Goal: Task Accomplishment & Management: Complete application form

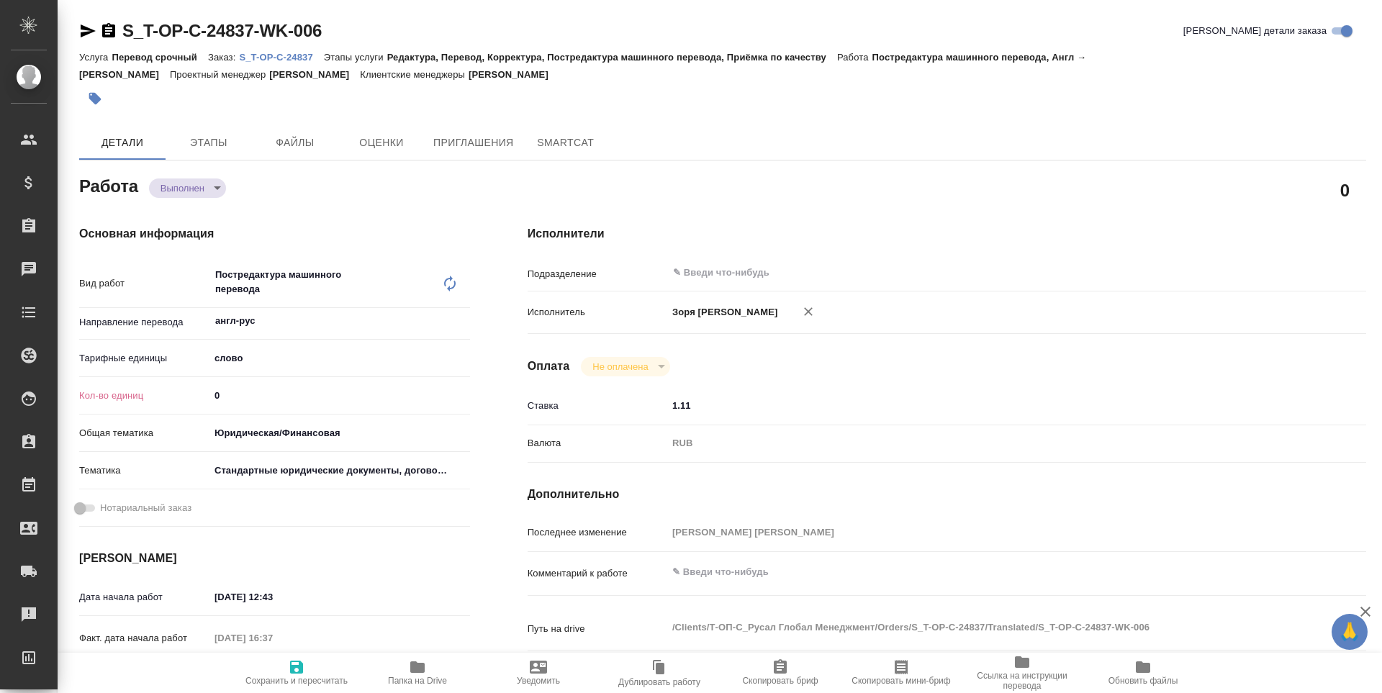
type textarea "x"
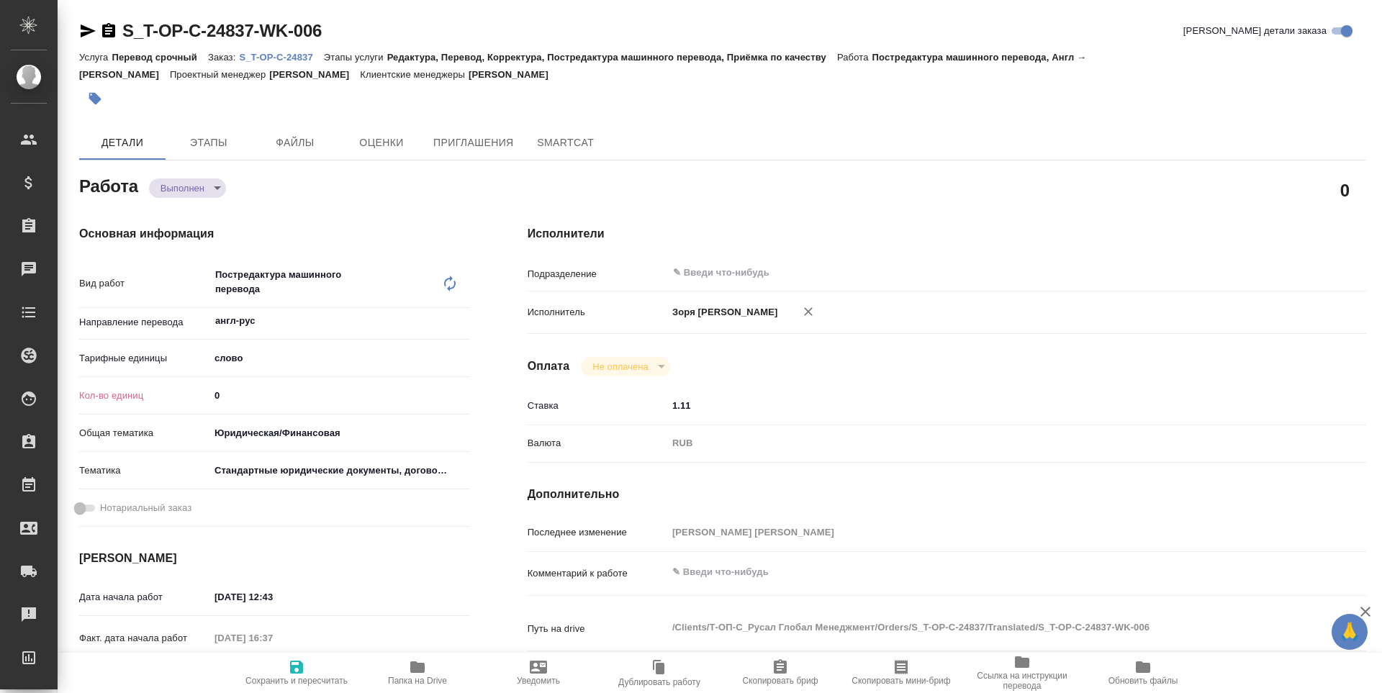
type textarea "x"
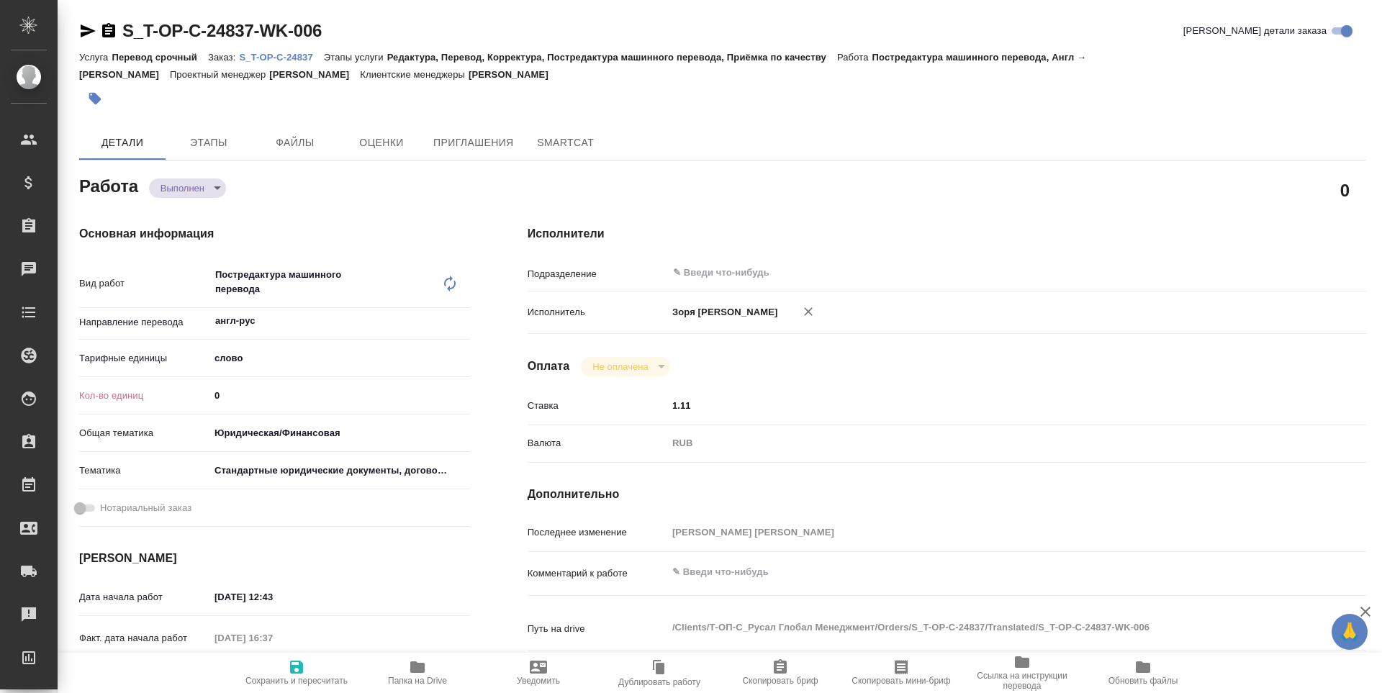
type textarea "x"
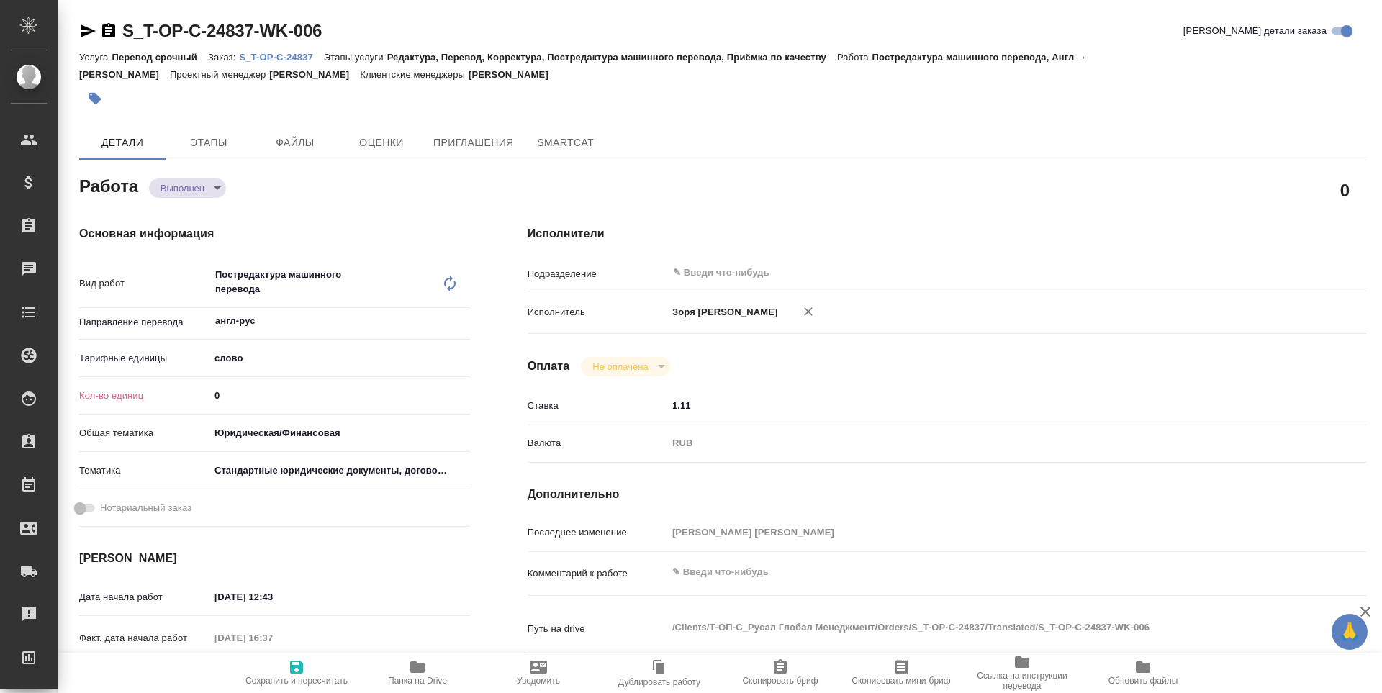
type textarea "x"
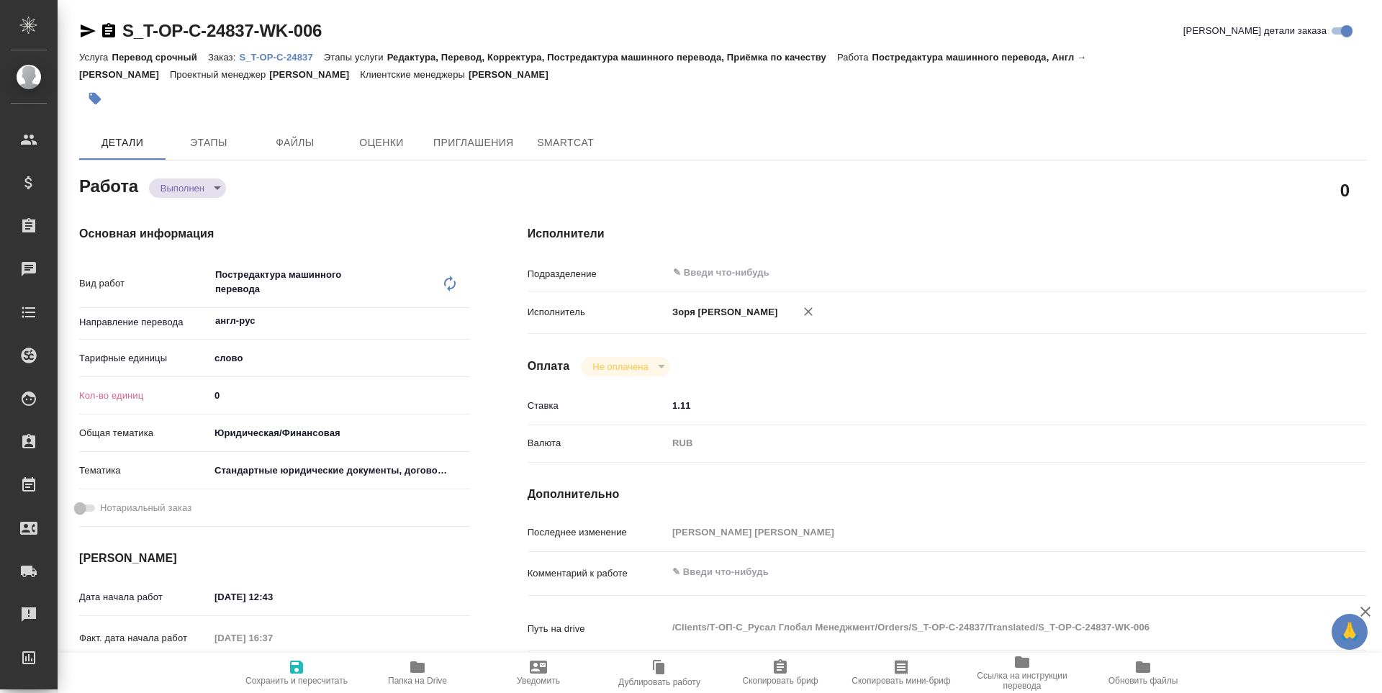
type textarea "x"
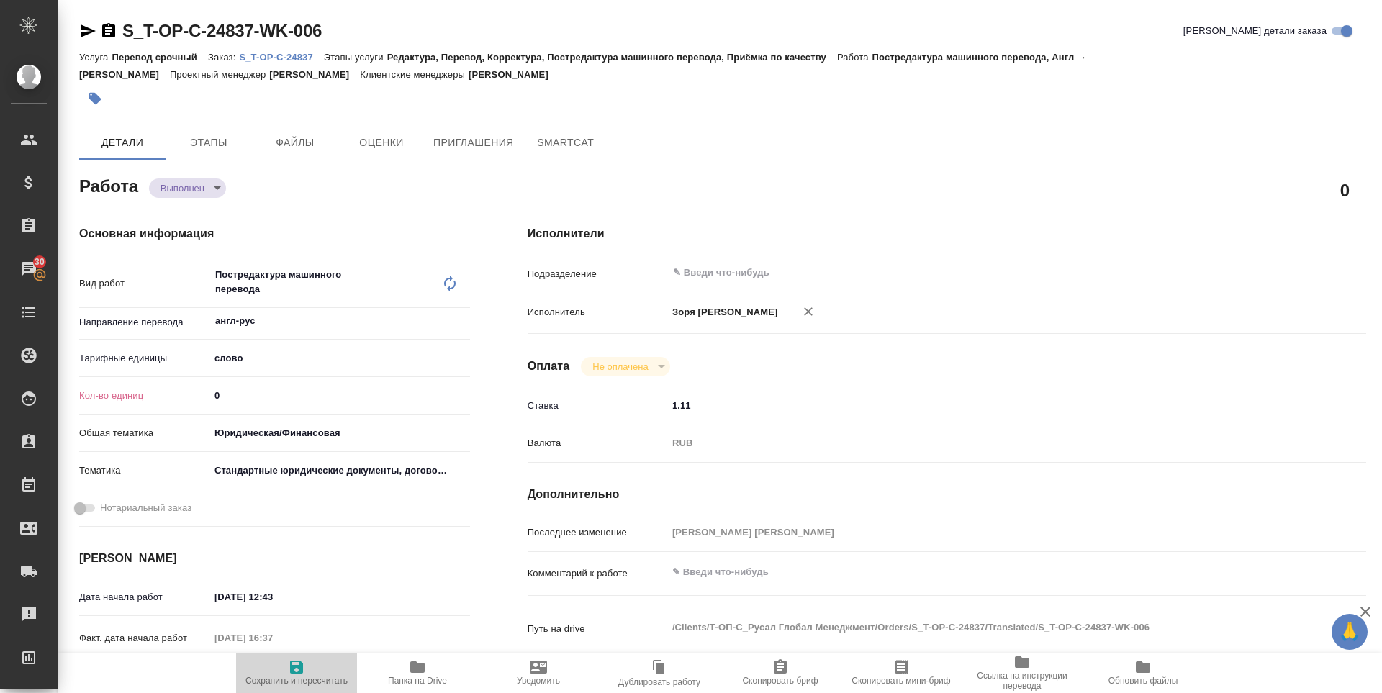
click at [288, 665] on icon "button" at bounding box center [296, 667] width 17 height 17
type textarea "x"
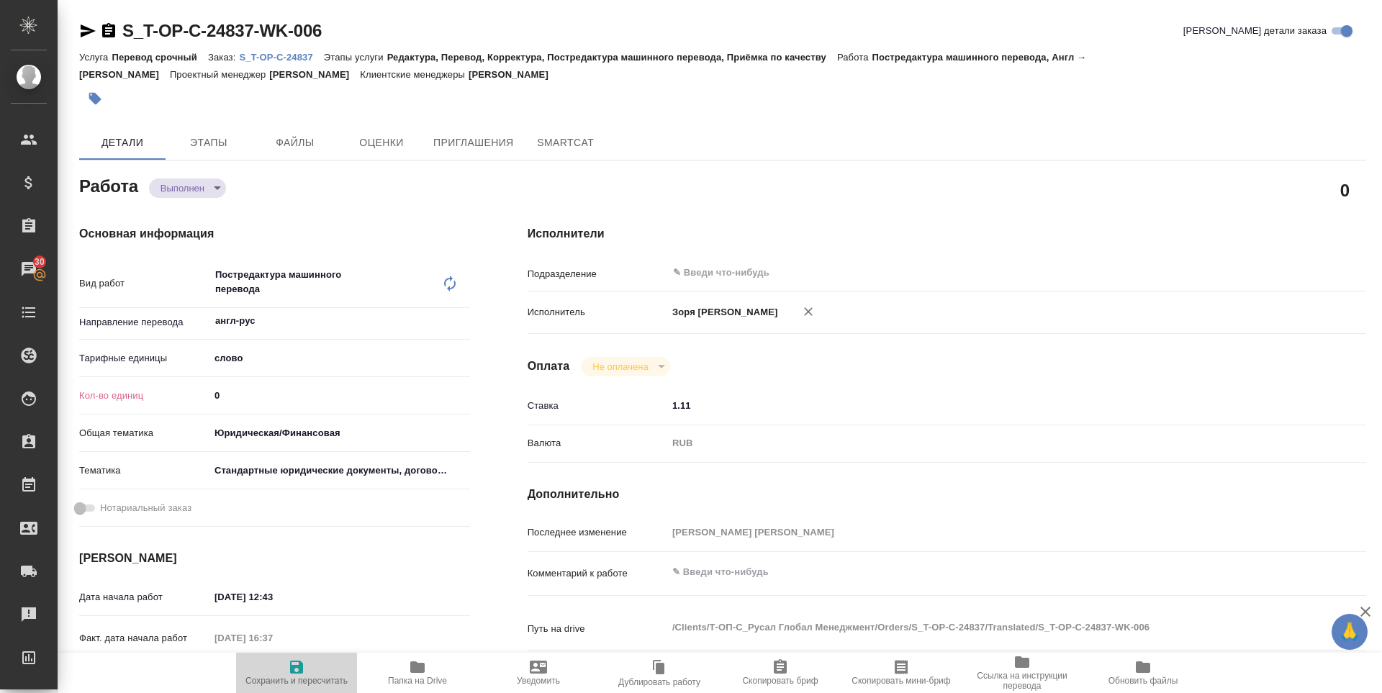
type textarea "x"
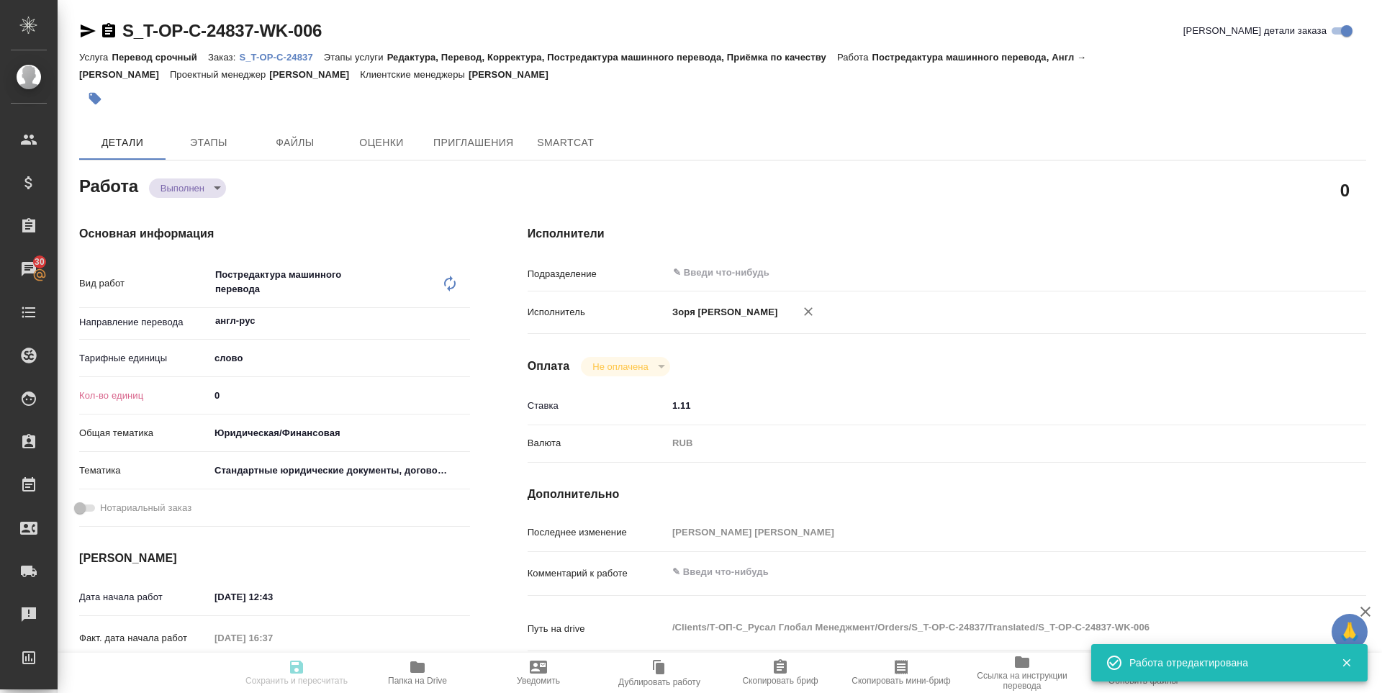
type textarea "x"
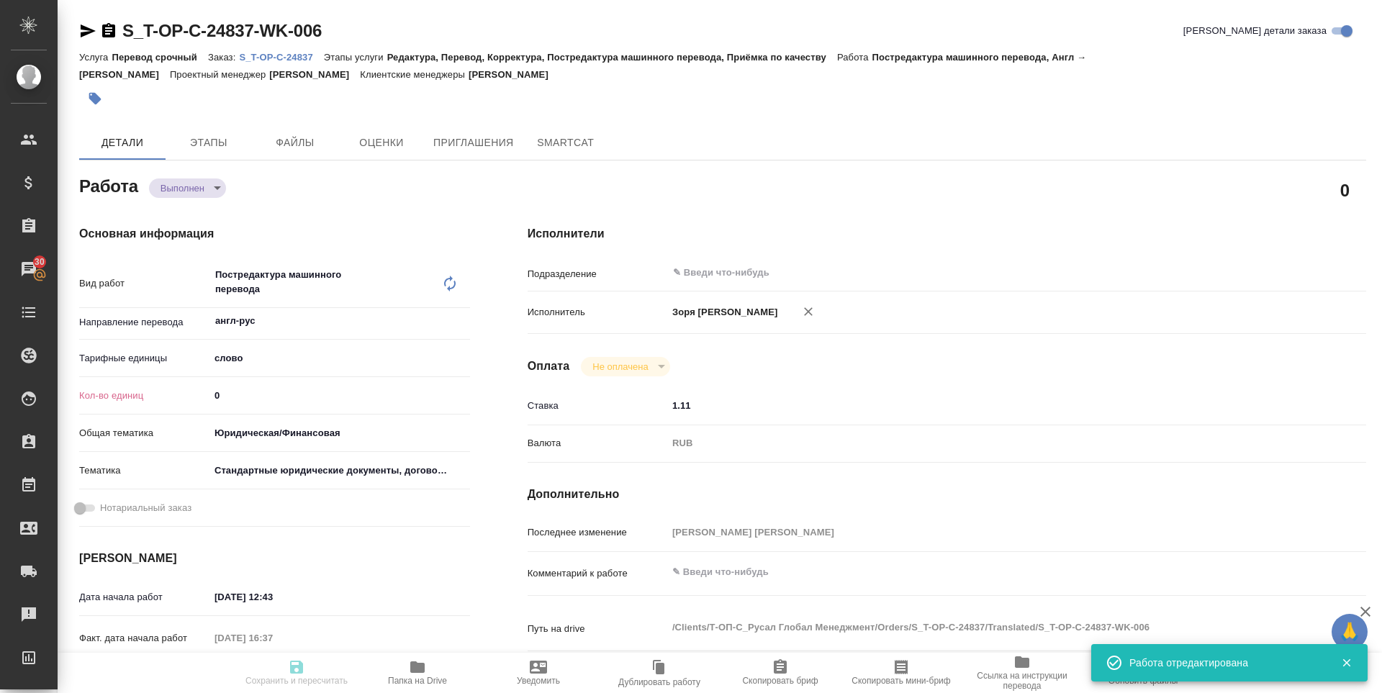
type textarea "x"
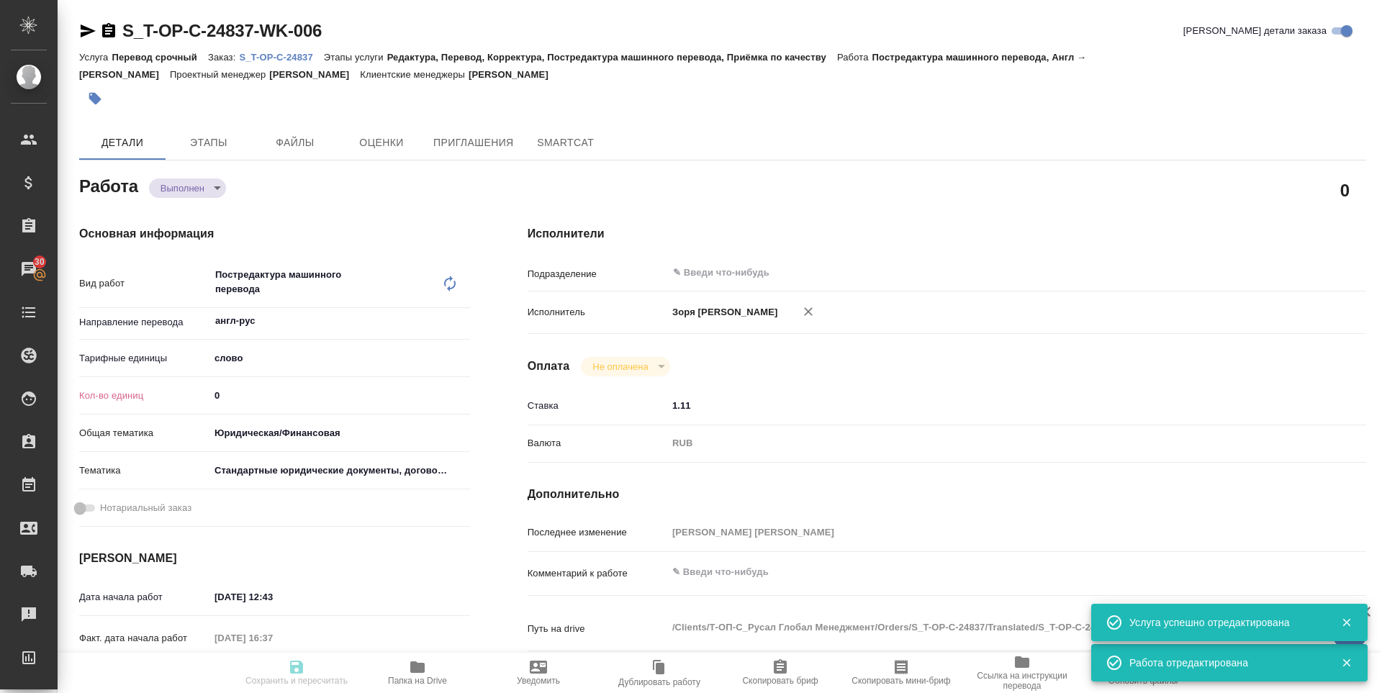
type input "completed"
type textarea "Постредактура машинного перевода"
type textarea "x"
type input "англ-рус"
type input "5a8b1489cc6b4906c91bfd90"
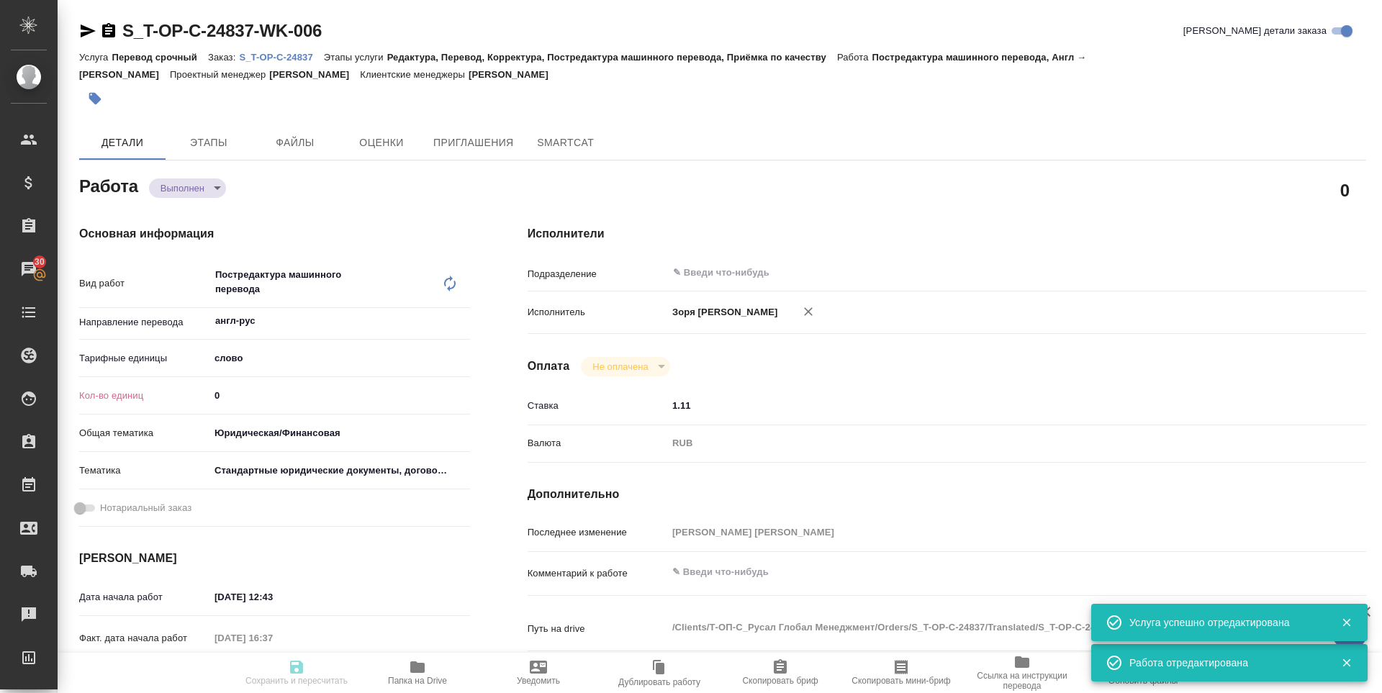
type input "0"
type input "yr-fn"
type input "5f647205b73bc97568ca66bf"
type input "19.08.2025 12:43"
type input "19.08.2025 16:37"
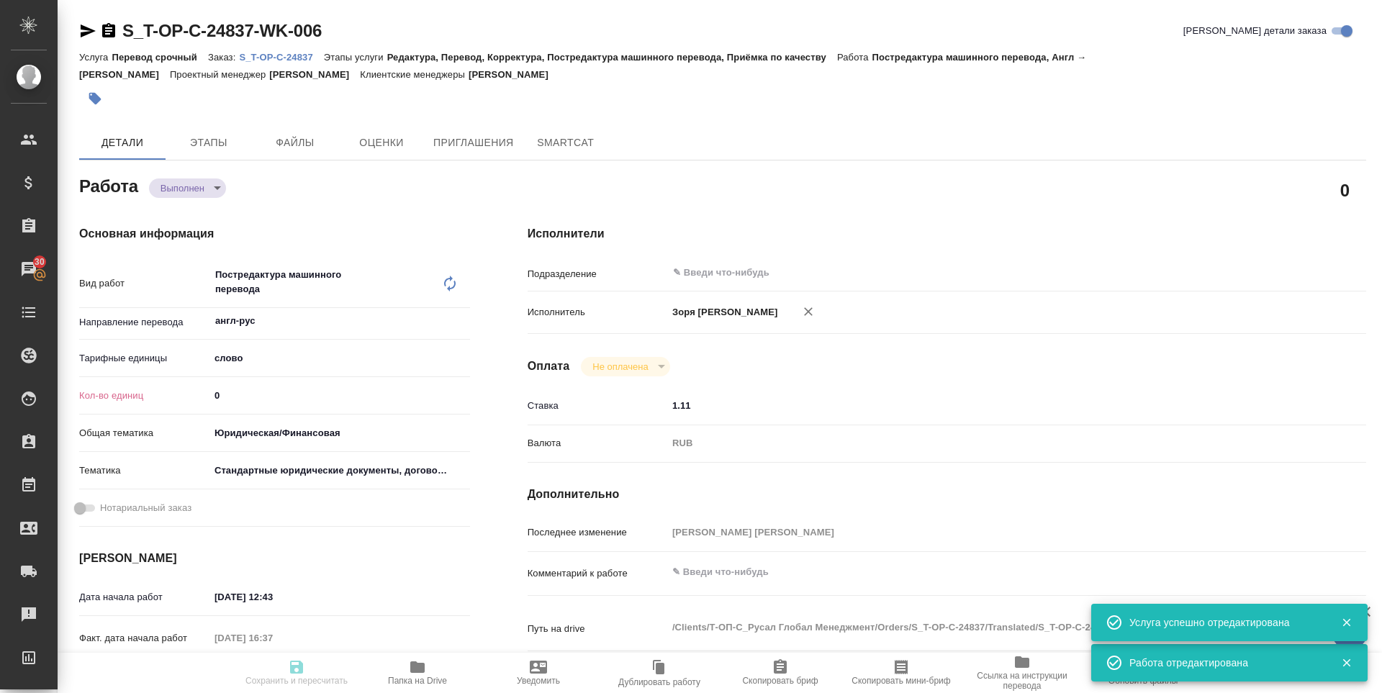
type input "21.08.2025 09:00"
type input "20.08.2025 08:35"
type input "21.08.2025 10:00"
type input "notPayed"
type input "1.11"
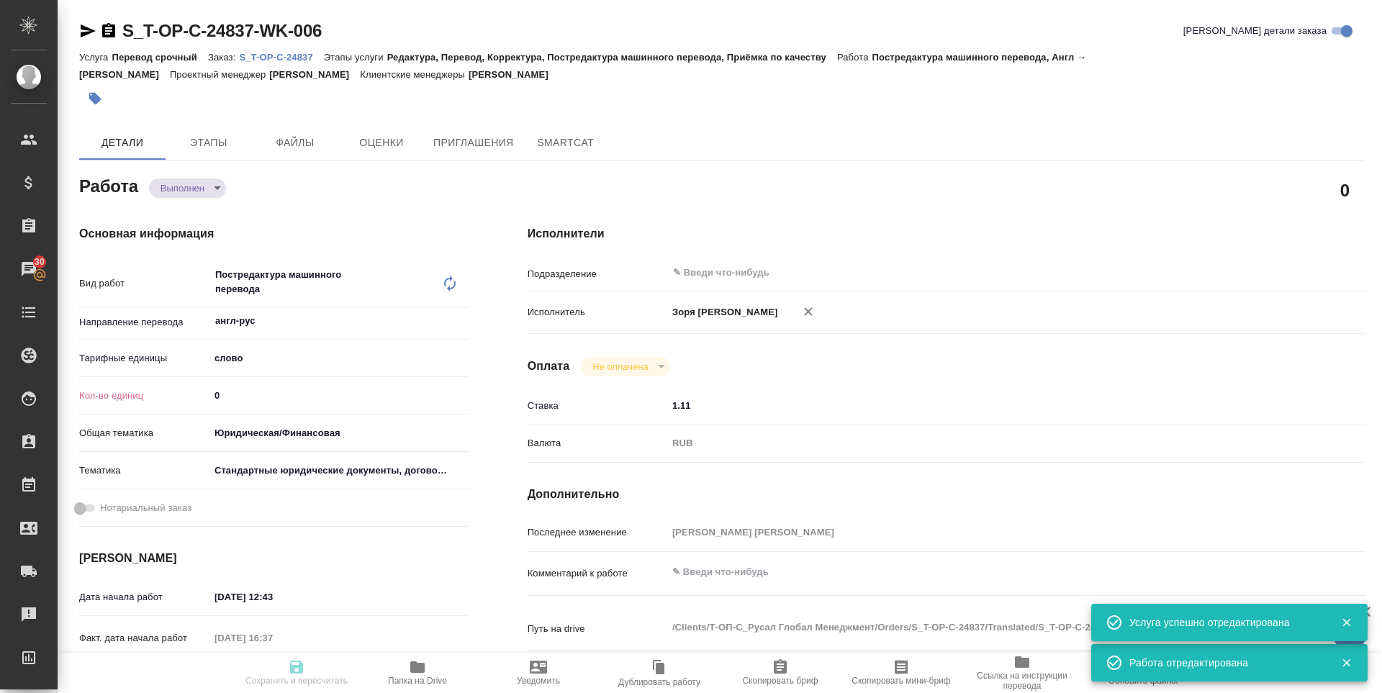
type input "RUB"
type input "Зоря Татьяна"
type textarea "x"
type textarea "/Clients/Т-ОП-С_Русал Глобал Менеджмент/Orders/S_T-OP-C-24837/Translated/S_T-OP…"
type textarea "x"
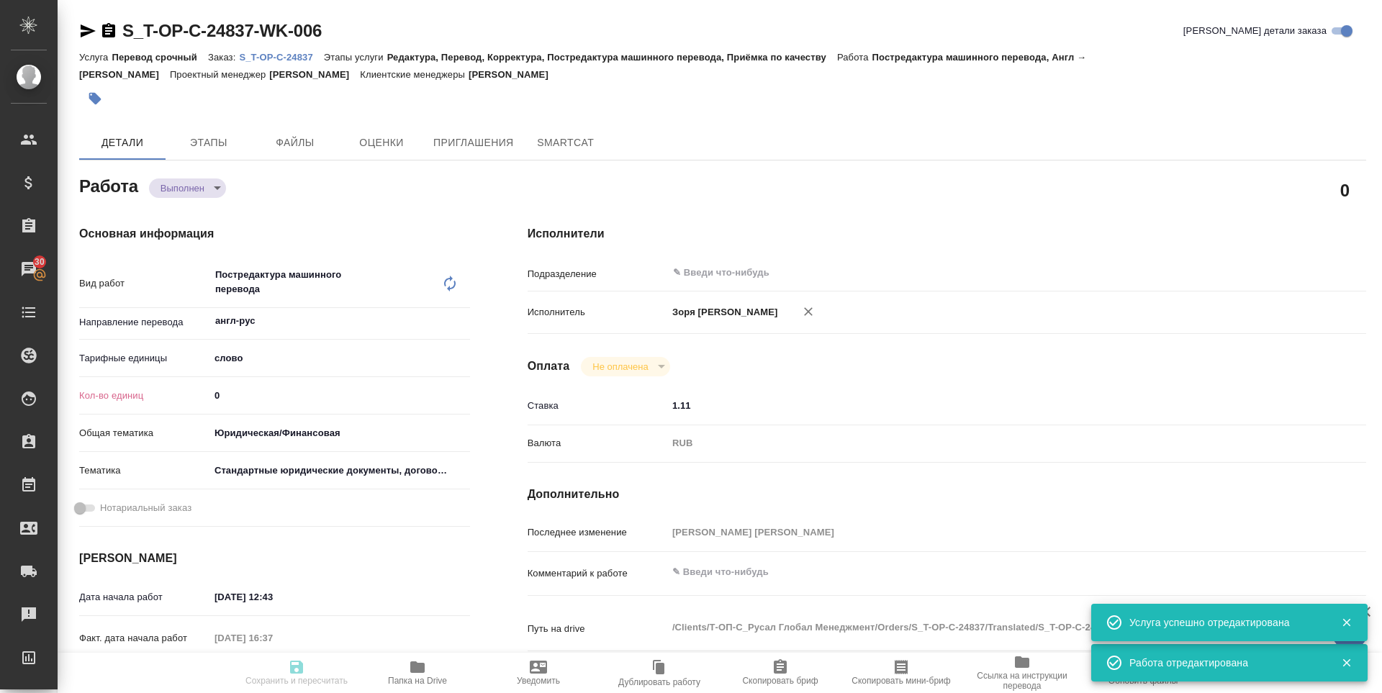
type input "S_T-OP-C-24837"
type input "Т-ОП-С-46469"
type input "Перевод срочный"
type input "Редактура, Перевод, Корректура, Постредактура машинного перевода, Приёмка по ка…"
type input "Меньшикова Александра"
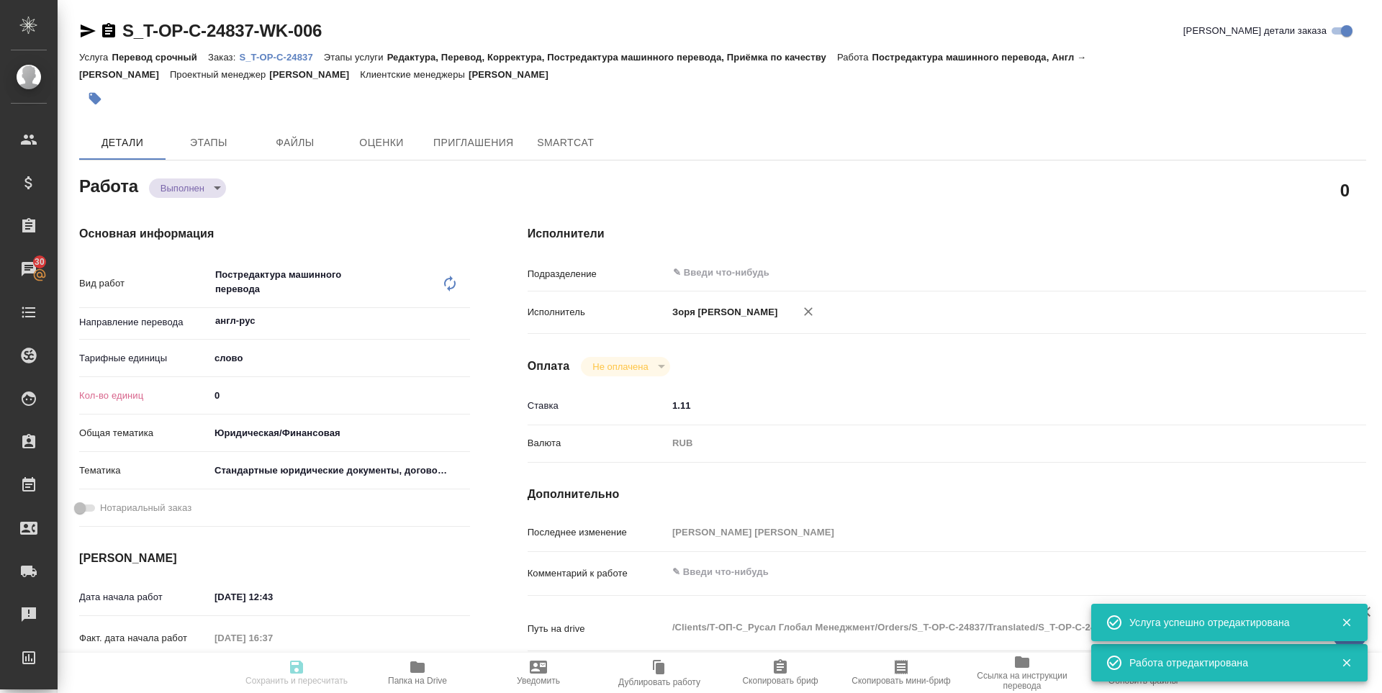
type input "Малофеева Екатерина"
type input "/Clients/Т-ОП-С_Русал Глобал Менеджмент/Orders/S_T-OP-C-24837"
type textarea "x"
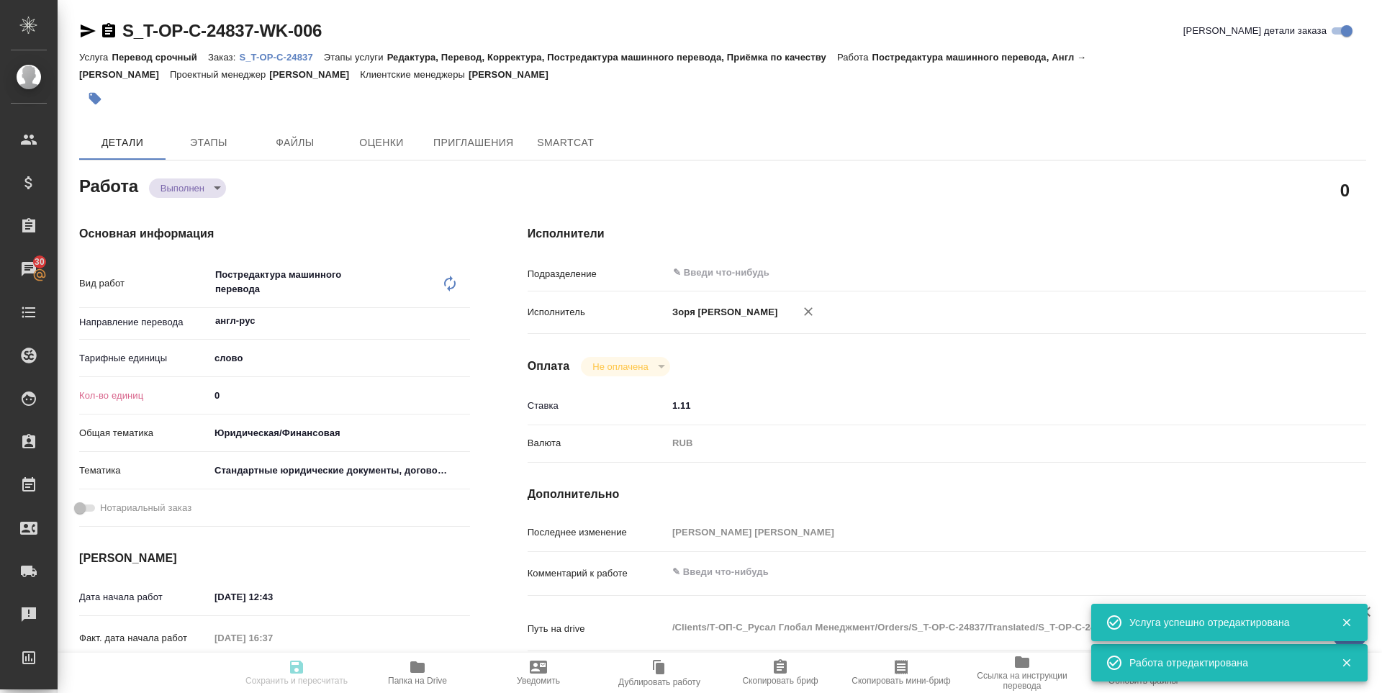
type textarea "x"
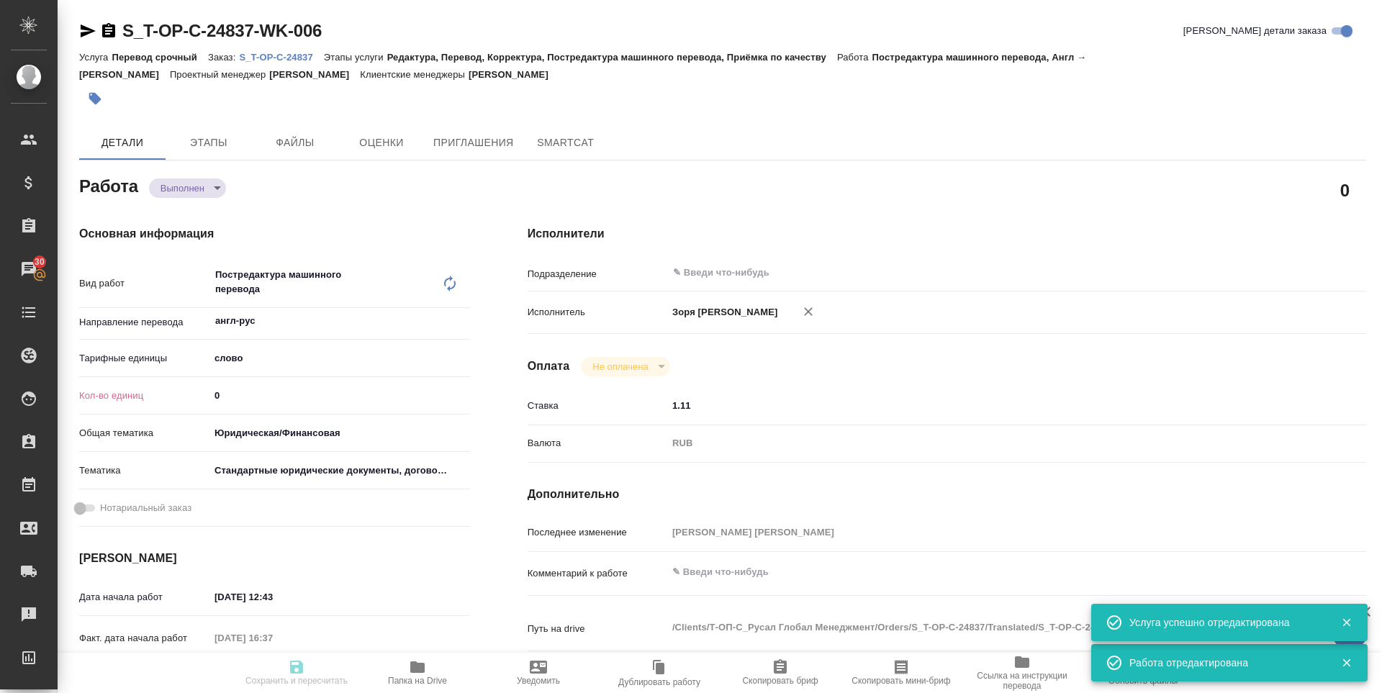
type textarea "x"
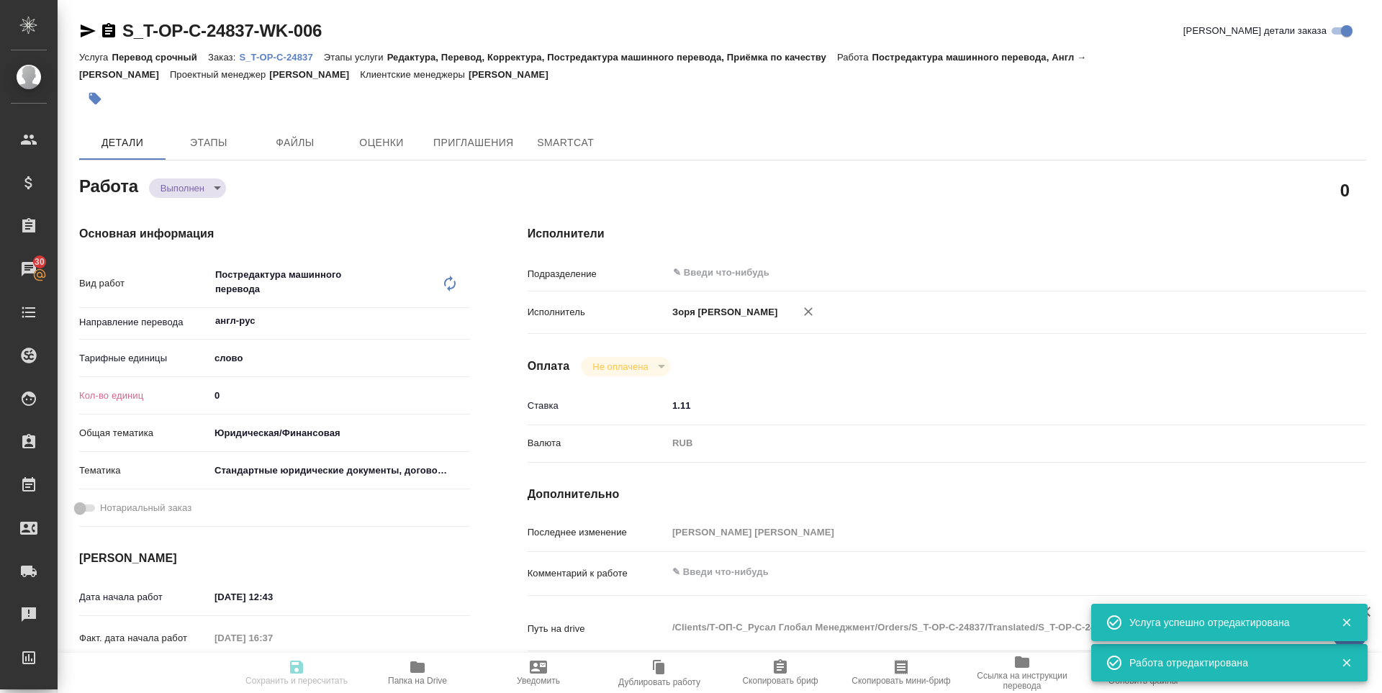
type textarea "x"
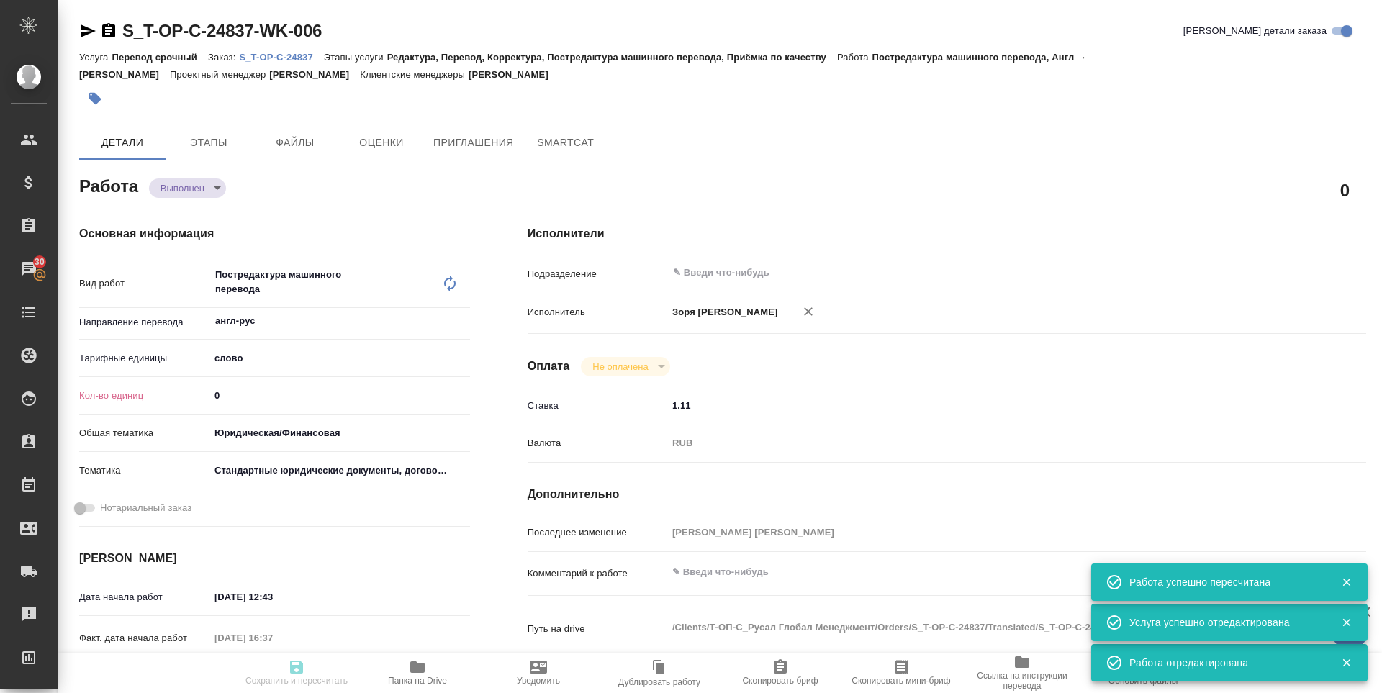
type input "completed"
type textarea "Постредактура машинного перевода"
type textarea "x"
type input "англ-рус"
type input "5a8b1489cc6b4906c91bfd90"
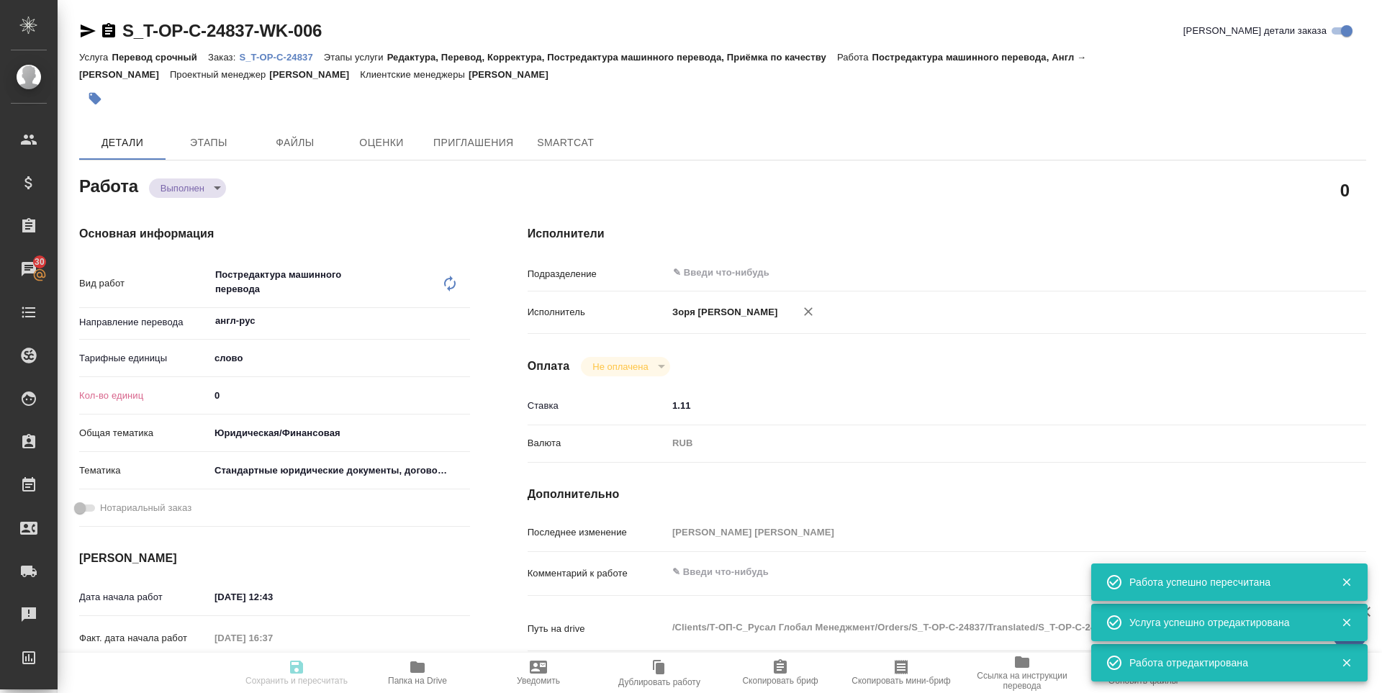
type input "697.46"
type input "yr-fn"
type input "5f647205b73bc97568ca66bf"
type input "19.08.2025 12:43"
type input "19.08.2025 16:37"
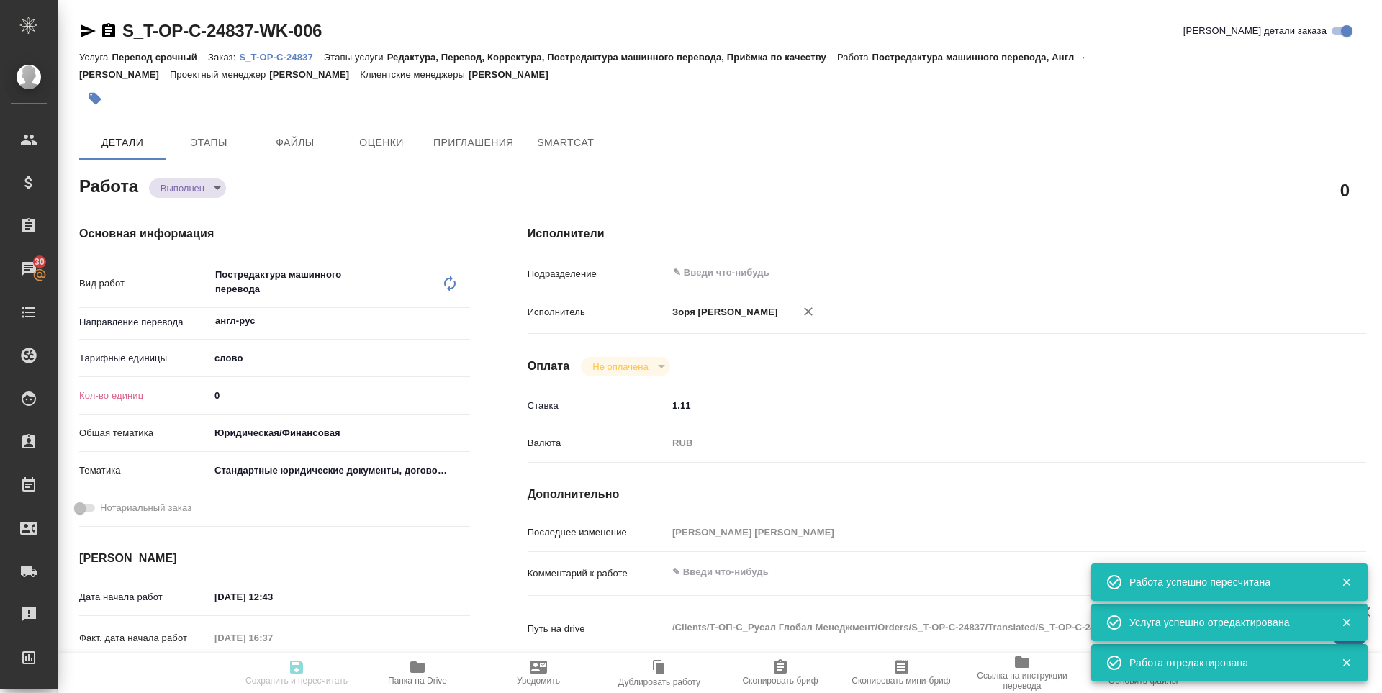
type input "21.08.2025 09:00"
type input "20.08.2025 08:35"
type input "21.08.2025 10:00"
type input "notPayed"
type input "1.11"
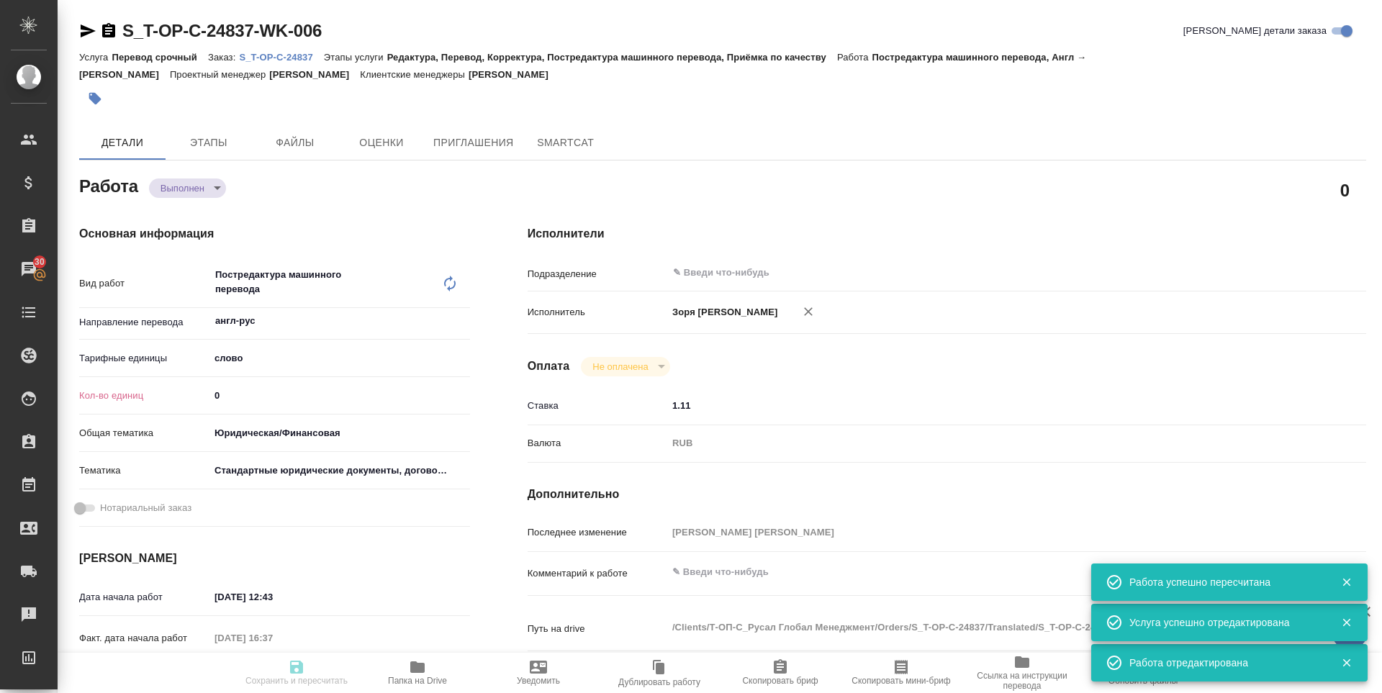
type input "RUB"
type input "Зоря Татьяна"
type textarea "x"
type textarea "/Clients/Т-ОП-С_Русал Глобал Менеджмент/Orders/S_T-OP-C-24837/Translated/S_T-OP…"
type textarea "x"
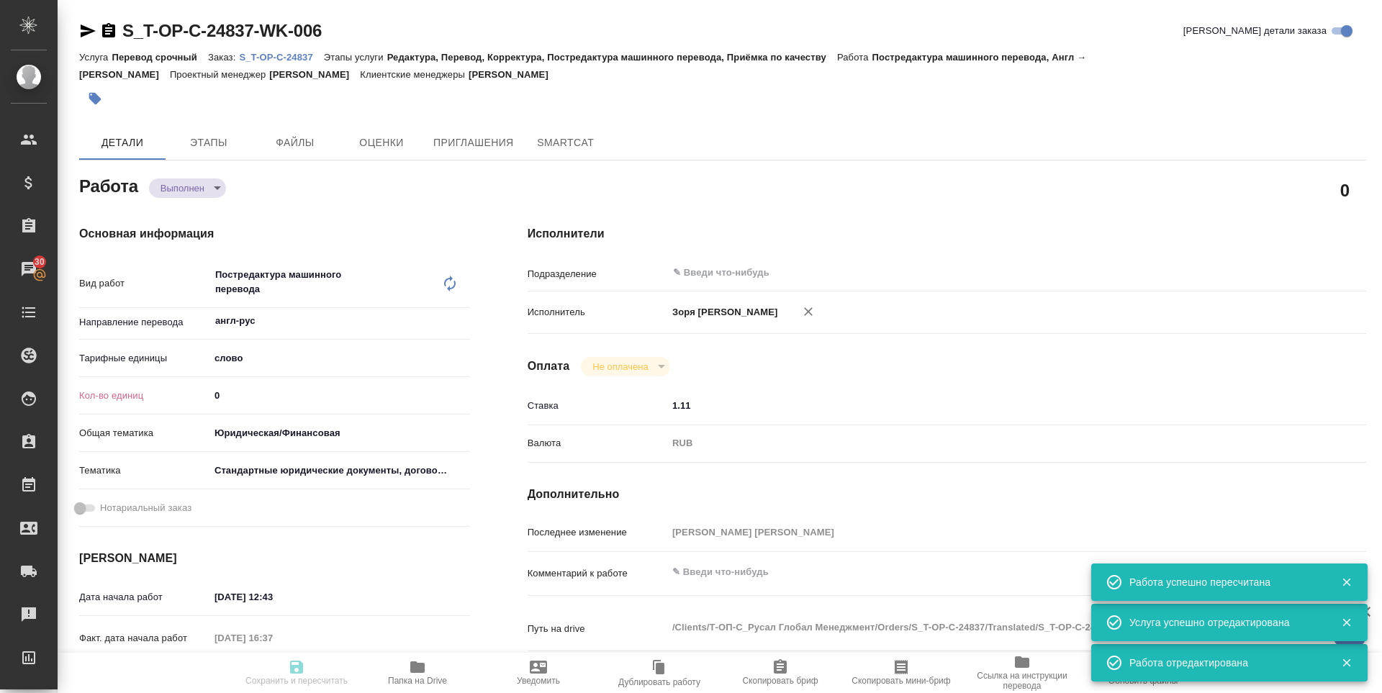
type input "S_T-OP-C-24837"
type input "Т-ОП-С-46469"
type input "Перевод срочный"
type input "Редактура, Перевод, Корректура, Постредактура машинного перевода, Приёмка по ка…"
type input "Меньшикова Александра"
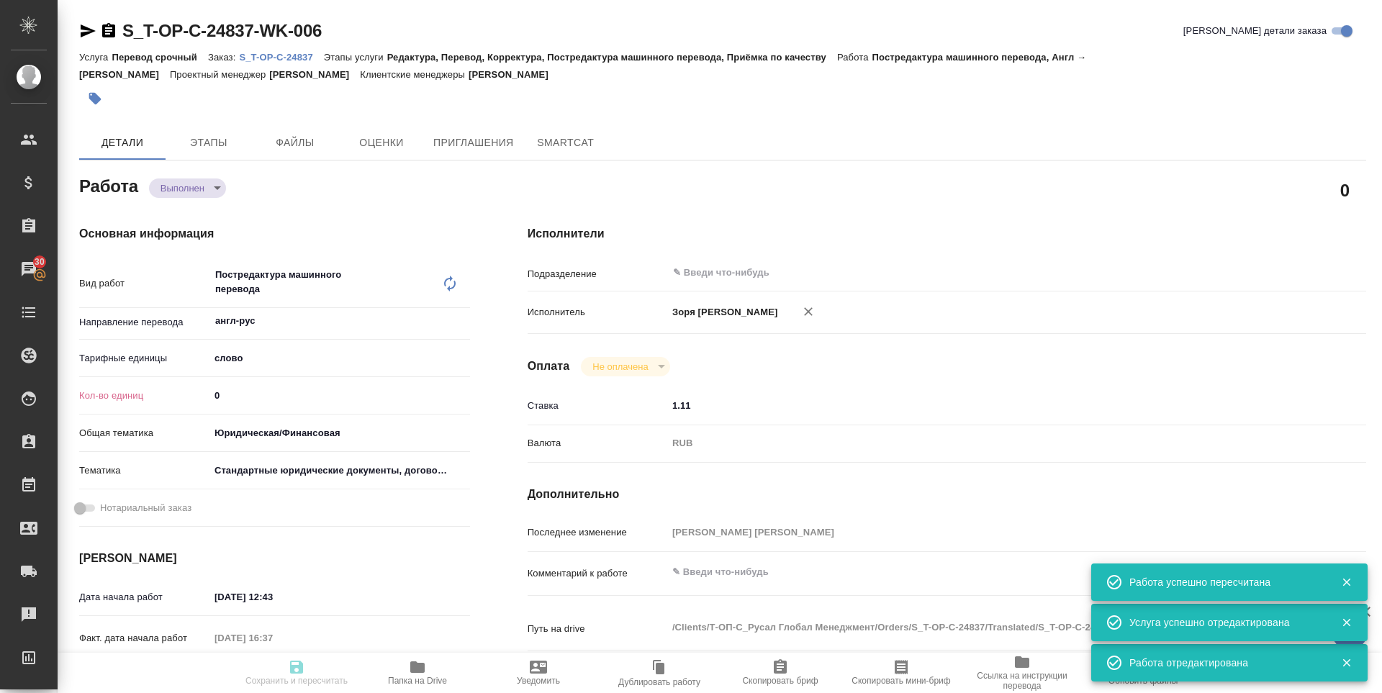
type input "Малофеева Екатерина"
type input "/Clients/Т-ОП-С_Русал Глобал Менеджмент/Orders/S_T-OP-C-24837"
type textarea "x"
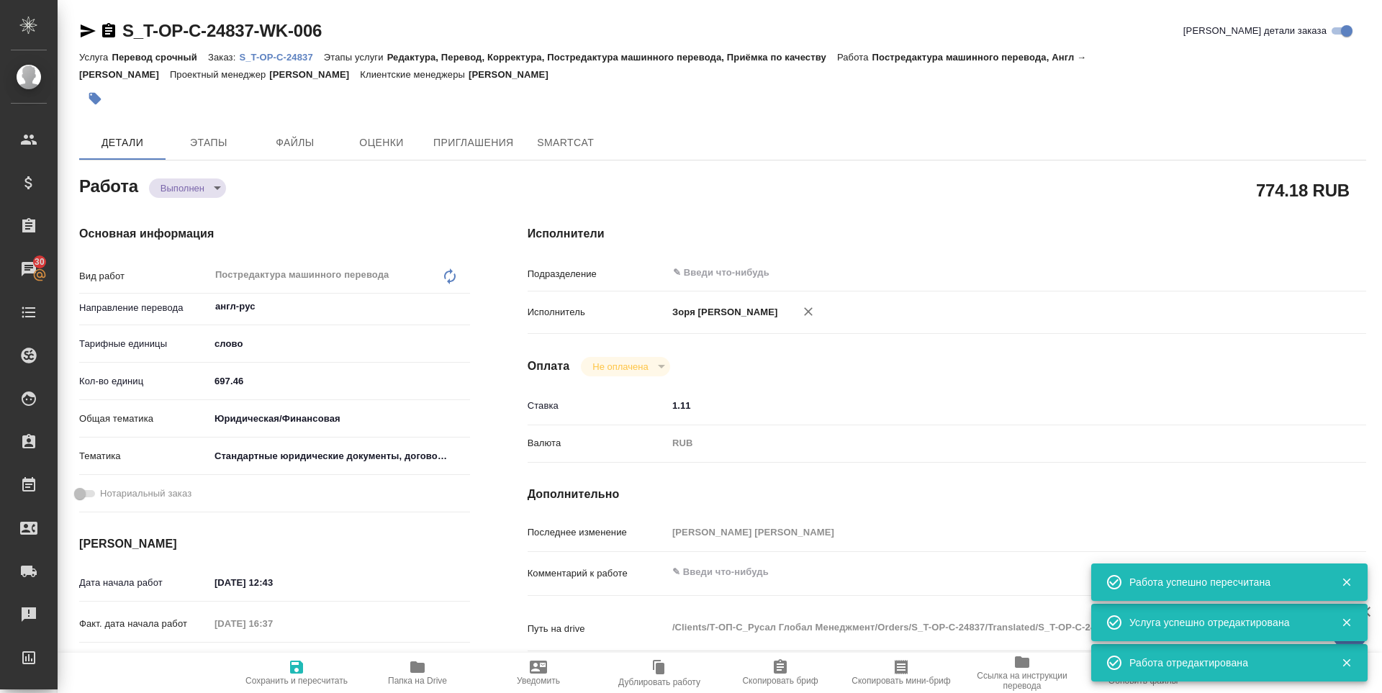
type textarea "x"
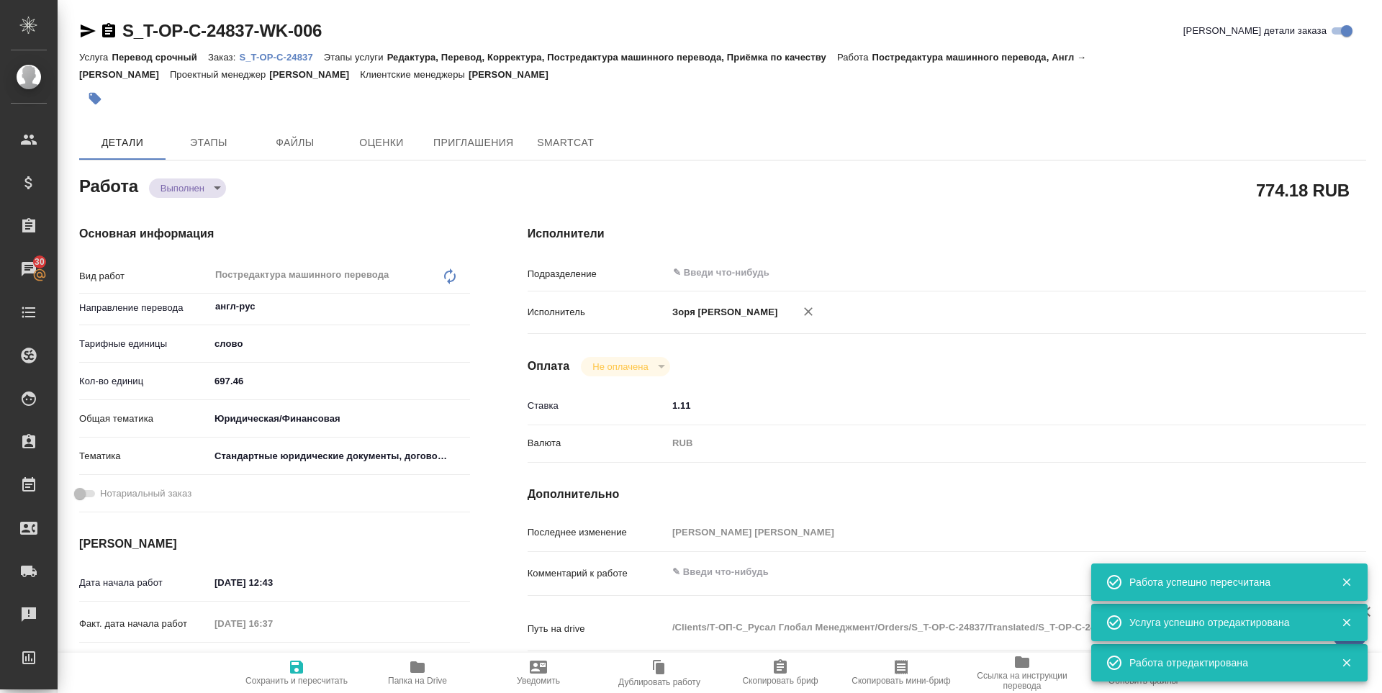
type textarea "x"
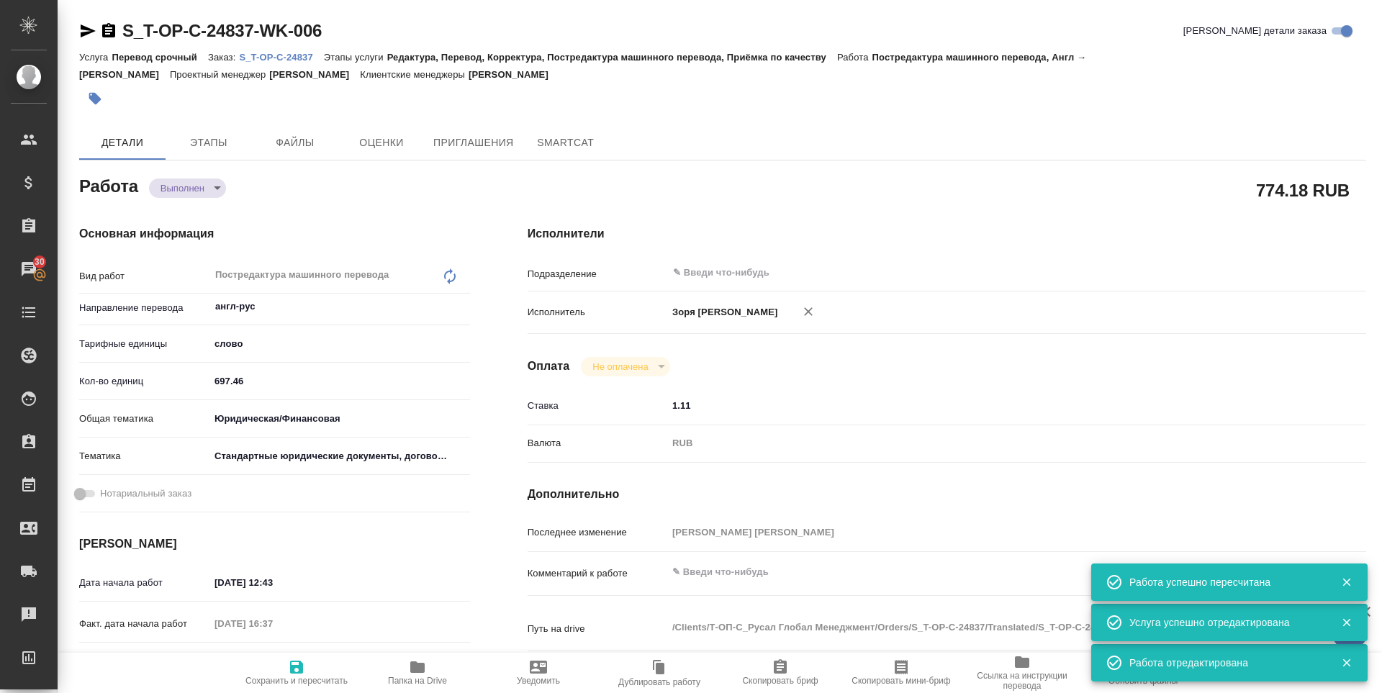
type textarea "x"
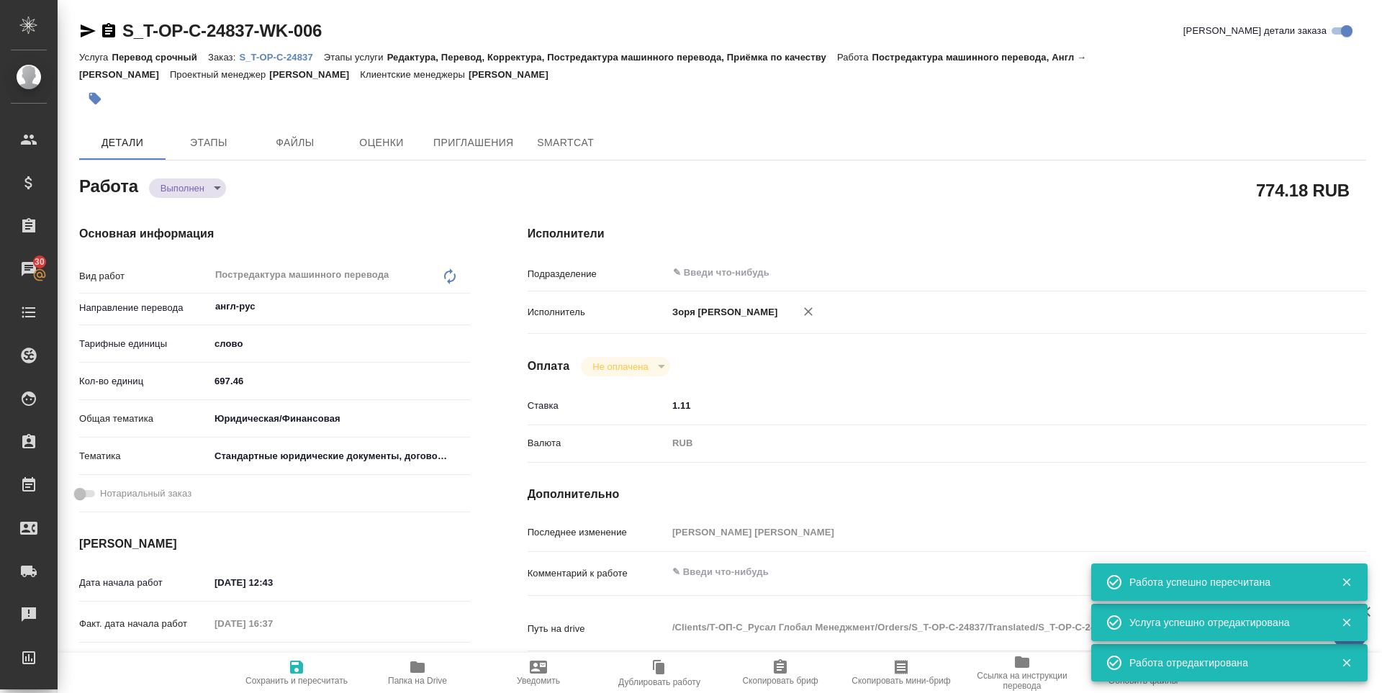
type textarea "x"
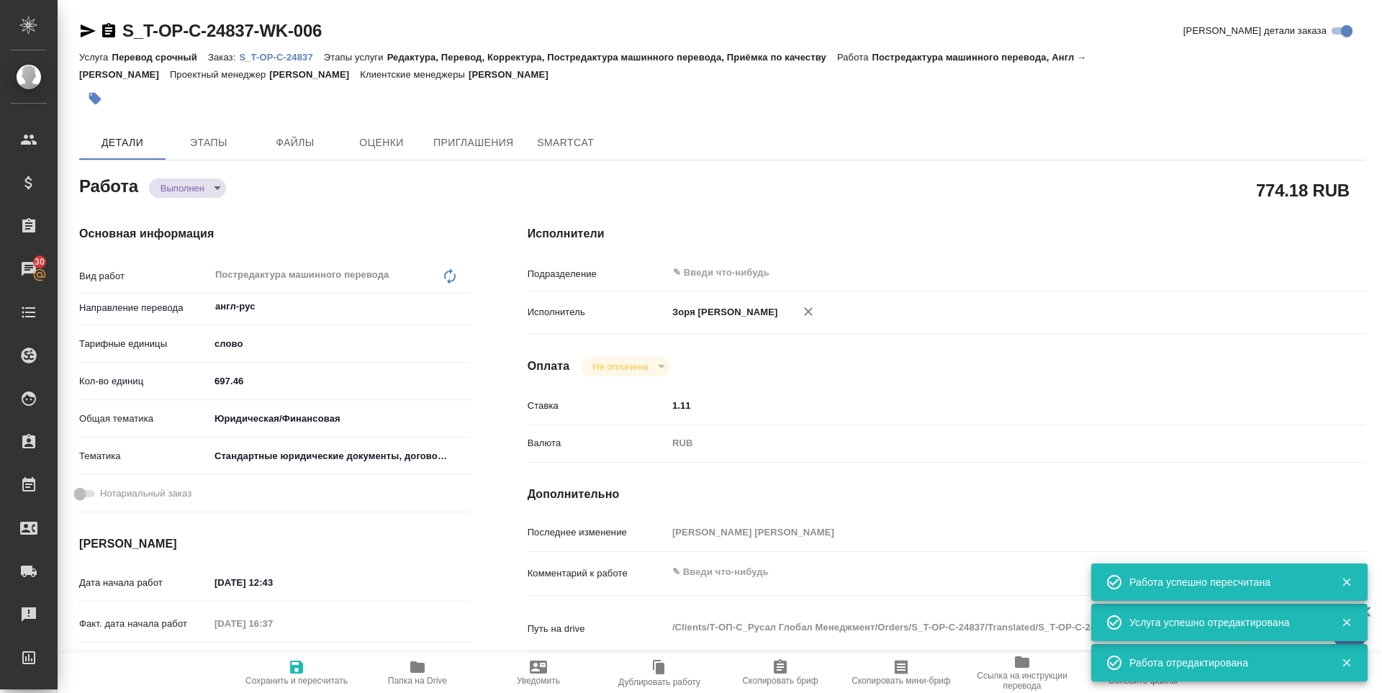
type textarea "x"
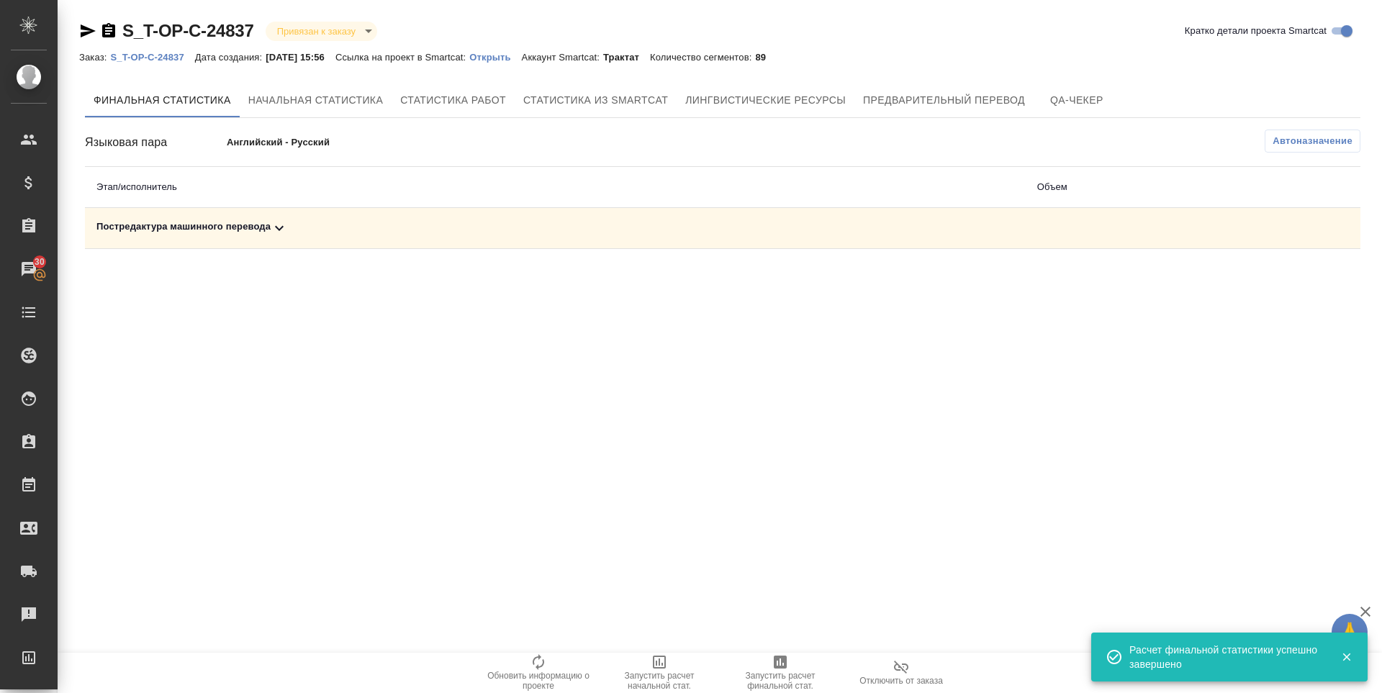
click at [196, 237] on td "Постредактура машинного перевода" at bounding box center [555, 228] width 941 height 41
click at [253, 227] on div "Постредактура машинного перевода" at bounding box center [555, 228] width 918 height 17
click at [1301, 273] on icon "button" at bounding box center [1298, 278] width 14 height 13
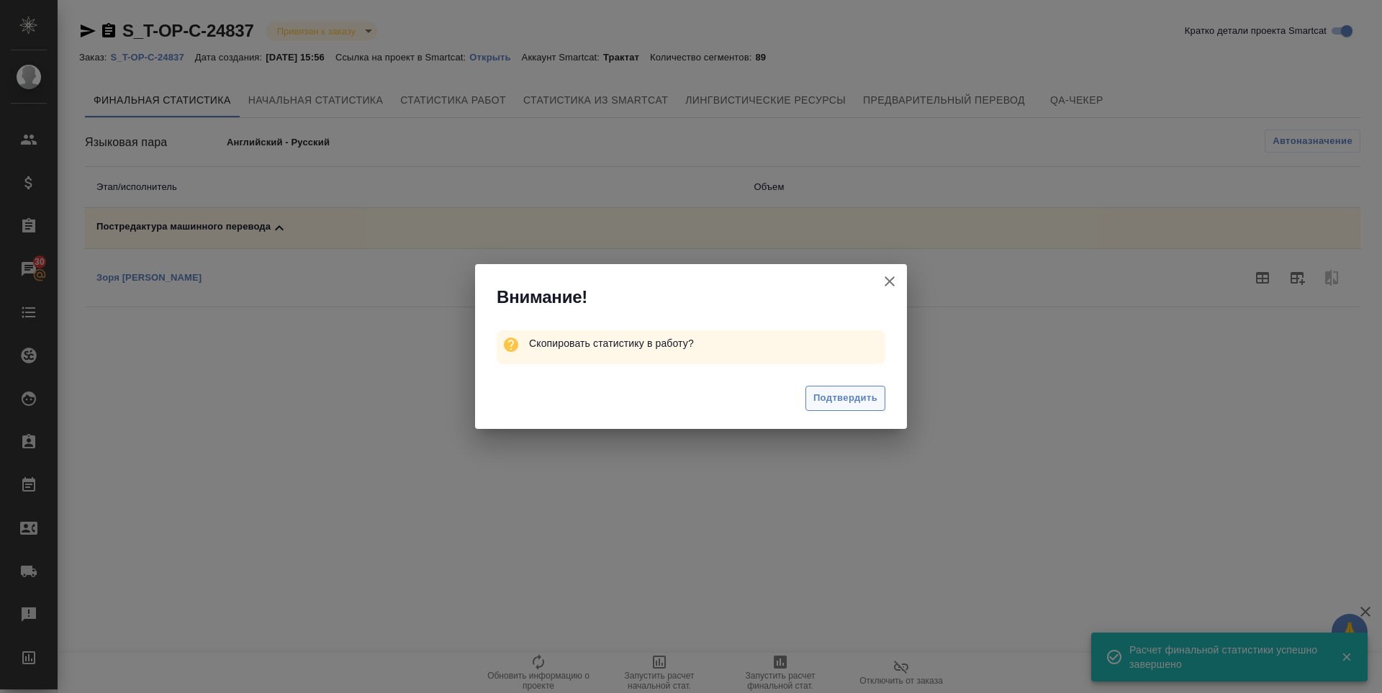
click at [854, 395] on span "Подтвердить" at bounding box center [846, 398] width 64 height 17
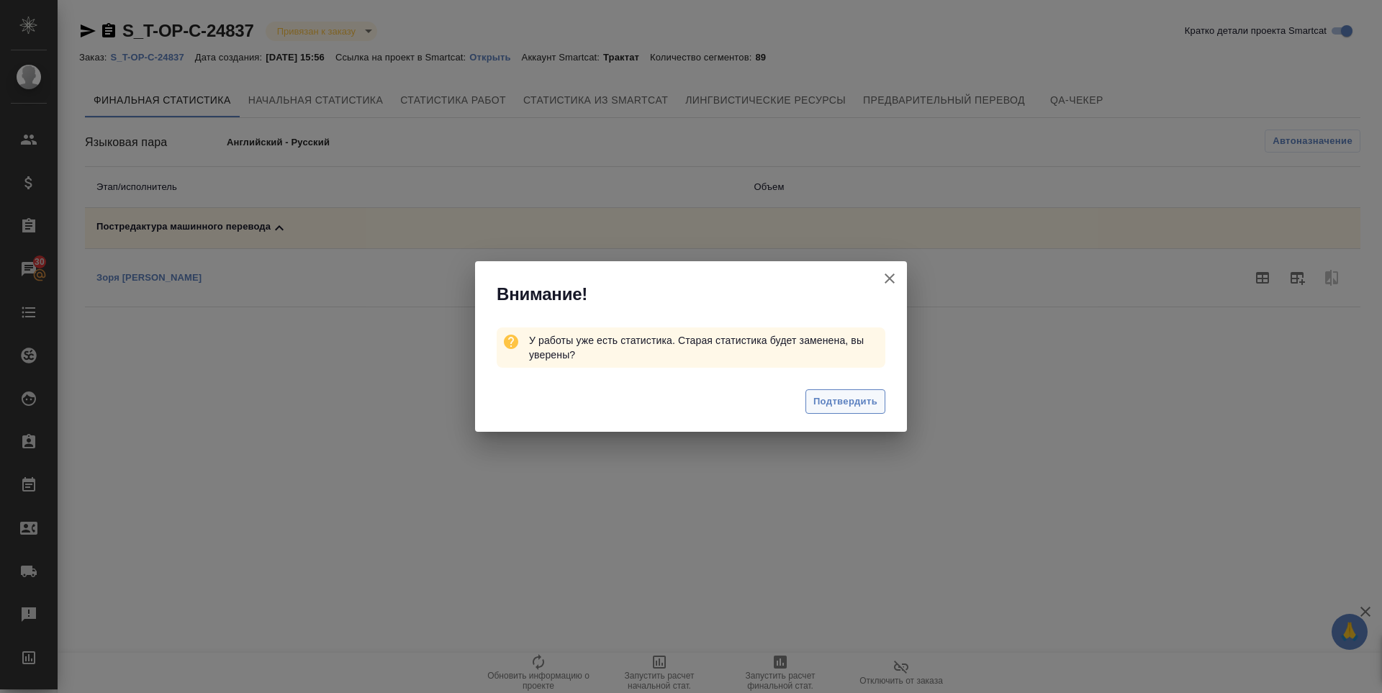
click at [854, 405] on span "Подтвердить" at bounding box center [846, 402] width 64 height 17
